Goal: Entertainment & Leisure: Consume media (video, audio)

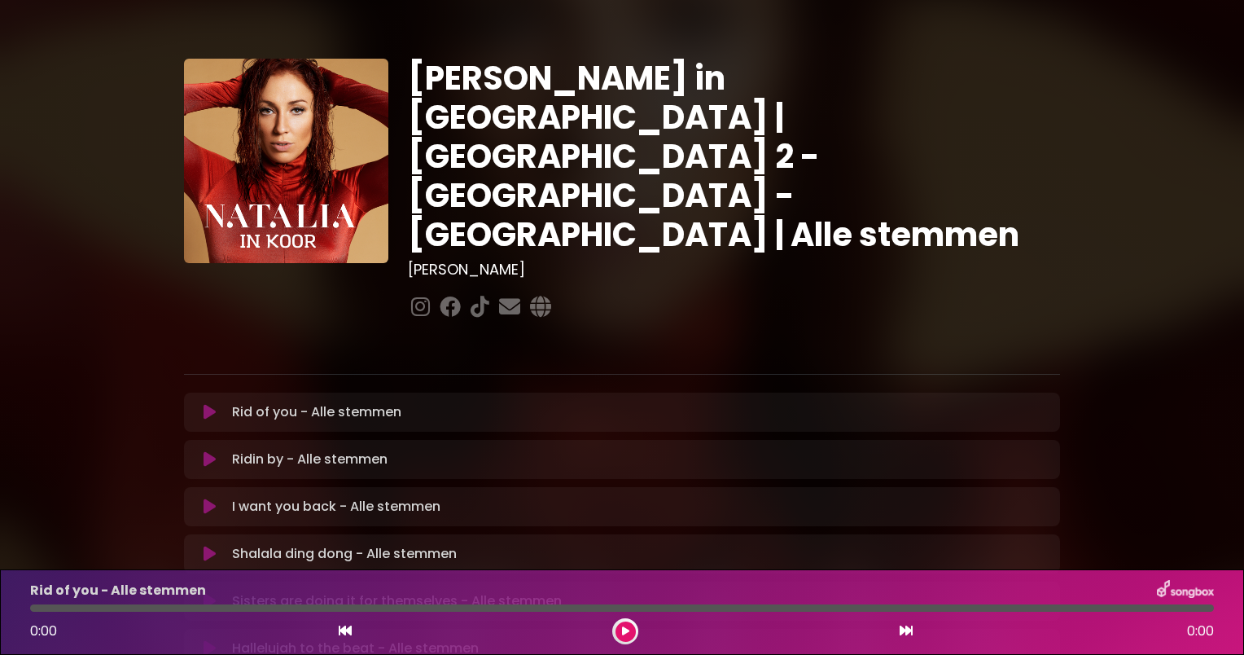
click at [630, 632] on button at bounding box center [626, 631] width 20 height 20
click at [624, 630] on icon at bounding box center [625, 631] width 7 height 10
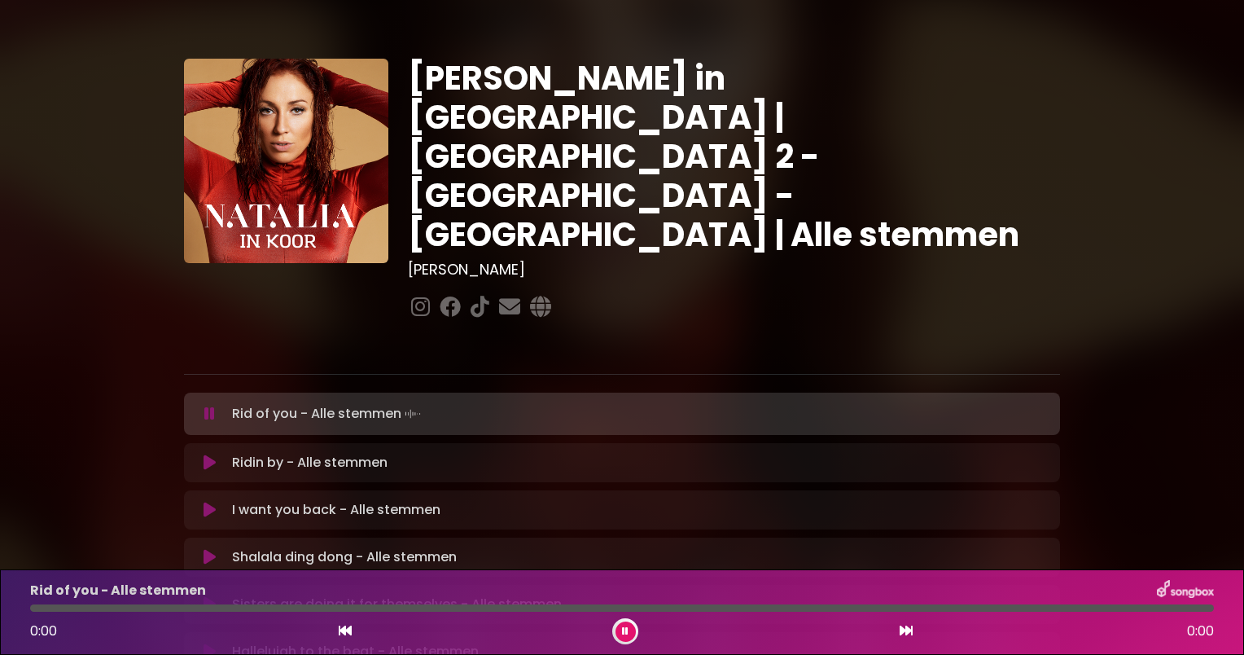
click at [624, 630] on icon at bounding box center [625, 631] width 7 height 10
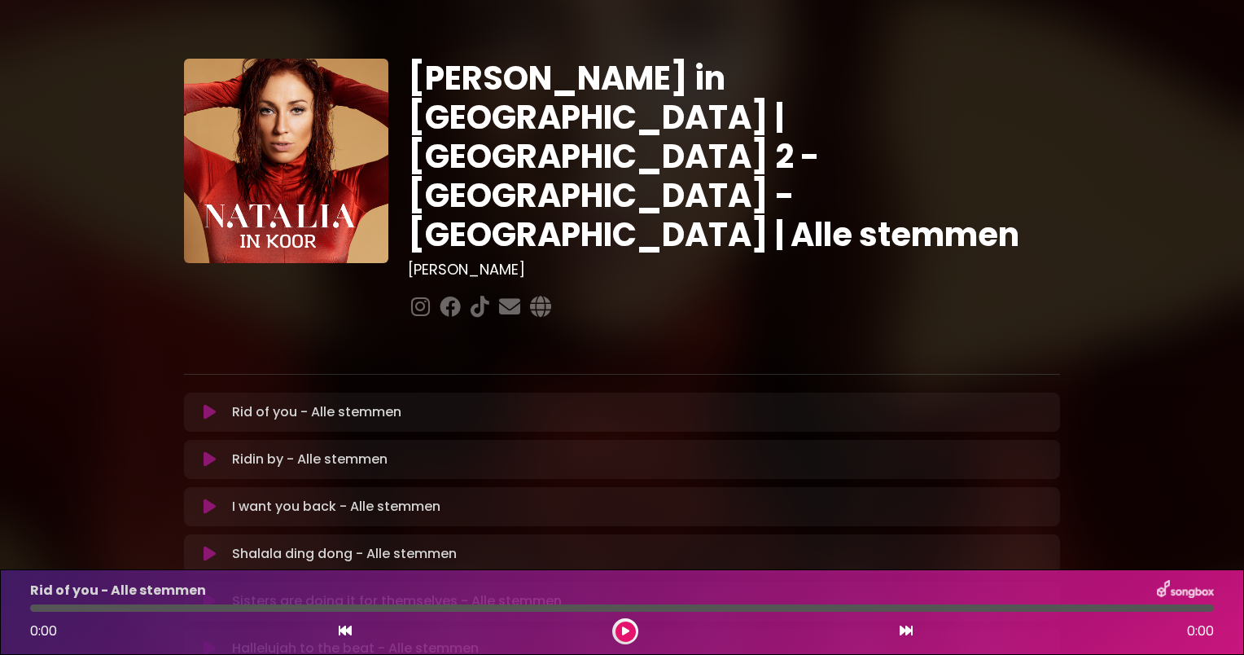
click at [208, 404] on icon at bounding box center [210, 412] width 12 height 16
click at [205, 404] on icon at bounding box center [210, 412] width 12 height 16
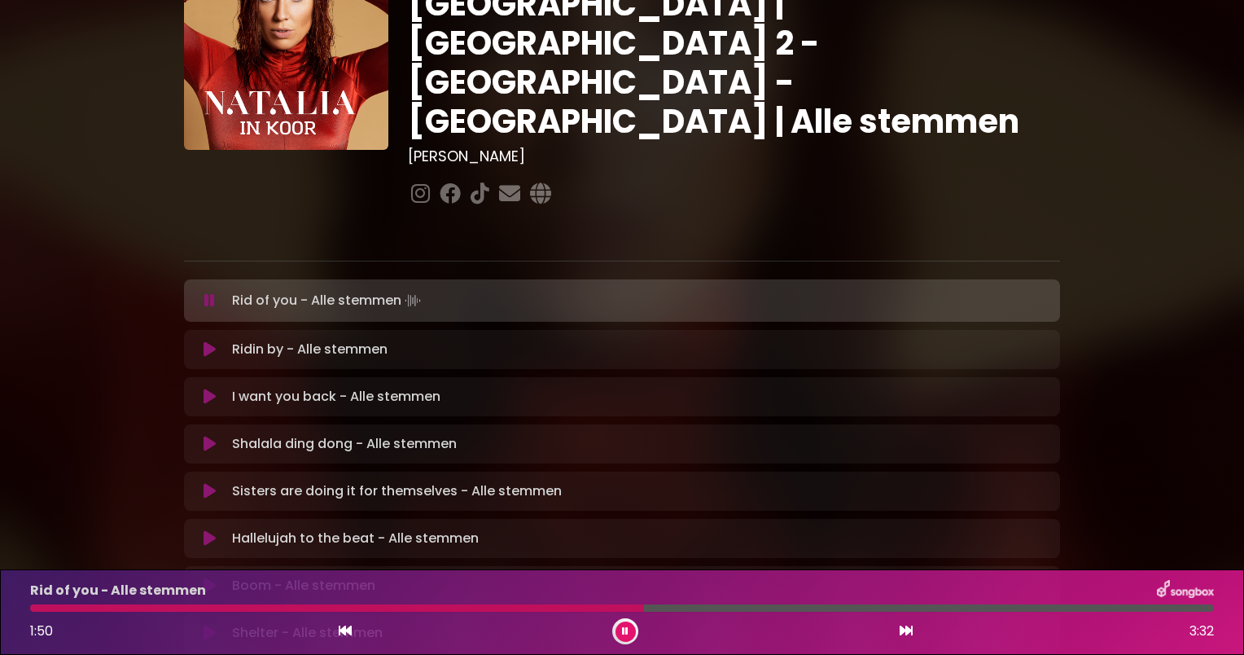
scroll to position [428, 0]
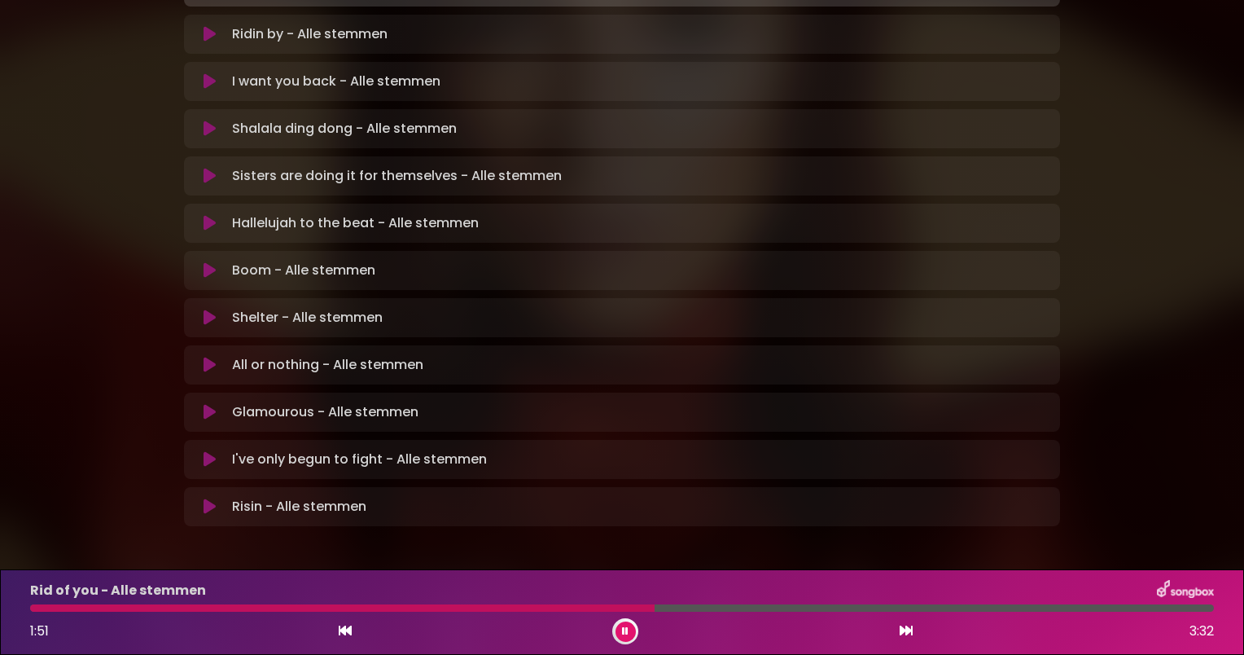
click at [622, 626] on icon at bounding box center [625, 631] width 7 height 10
